Goal: Information Seeking & Learning: Learn about a topic

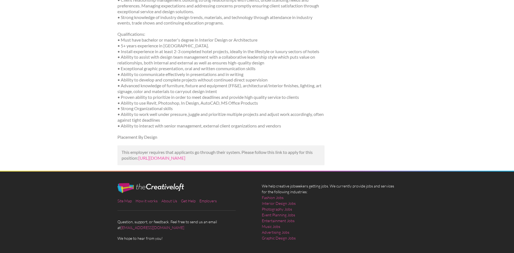
scroll to position [236, 0]
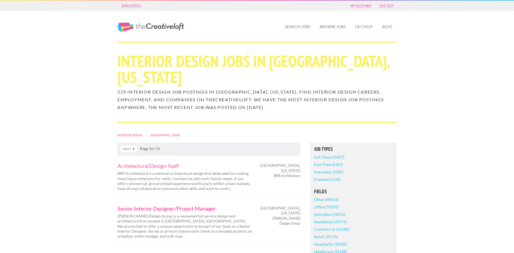
click at [160, 205] on link "Senior Interior Designer/Project Manager" at bounding box center [184, 207] width 135 height 5
click at [134, 163] on link "Architectural Design Staff" at bounding box center [184, 165] width 135 height 5
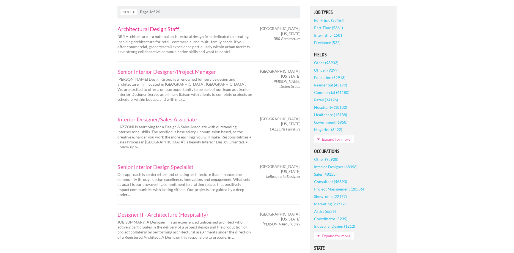
scroll to position [168, 0]
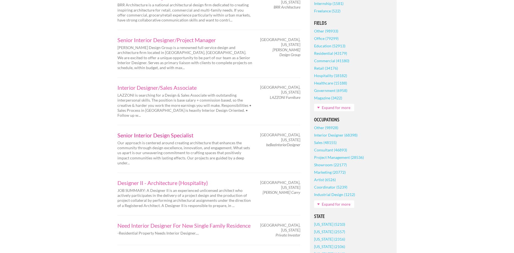
click at [155, 132] on link "Senior Interior Design Specialist" at bounding box center [184, 134] width 135 height 5
